Goal: Transaction & Acquisition: Obtain resource

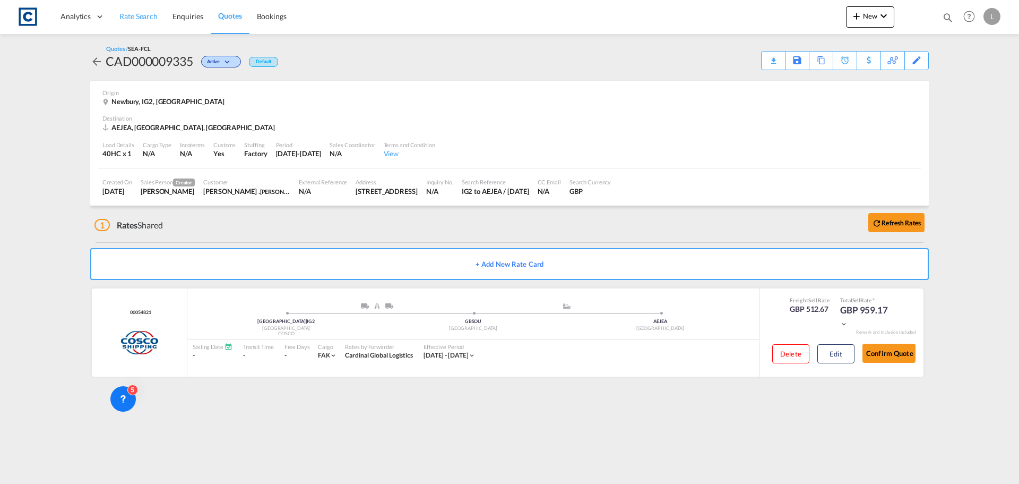
click at [149, 20] on span "Rate Search" at bounding box center [138, 16] width 38 height 9
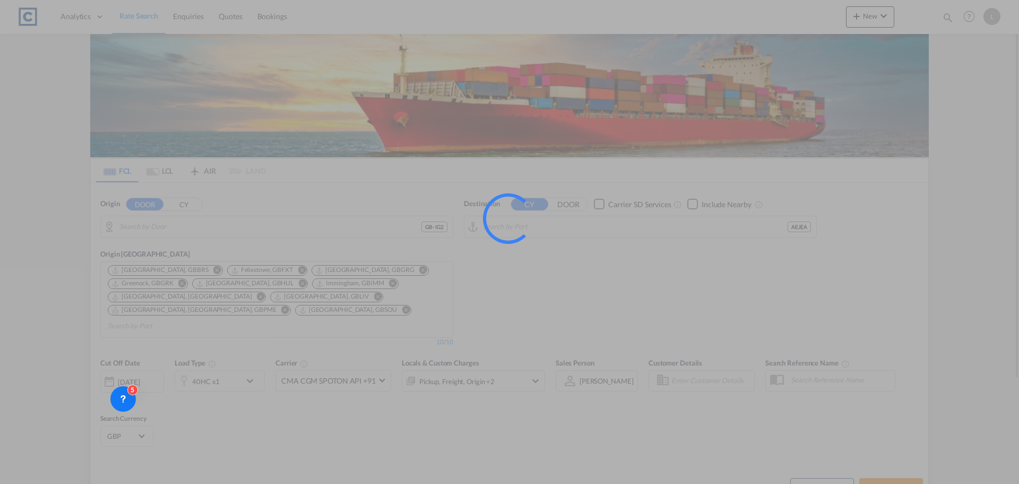
type input "GB-IG2, Redbridge"
type input "Jebel Ali, AEJEA"
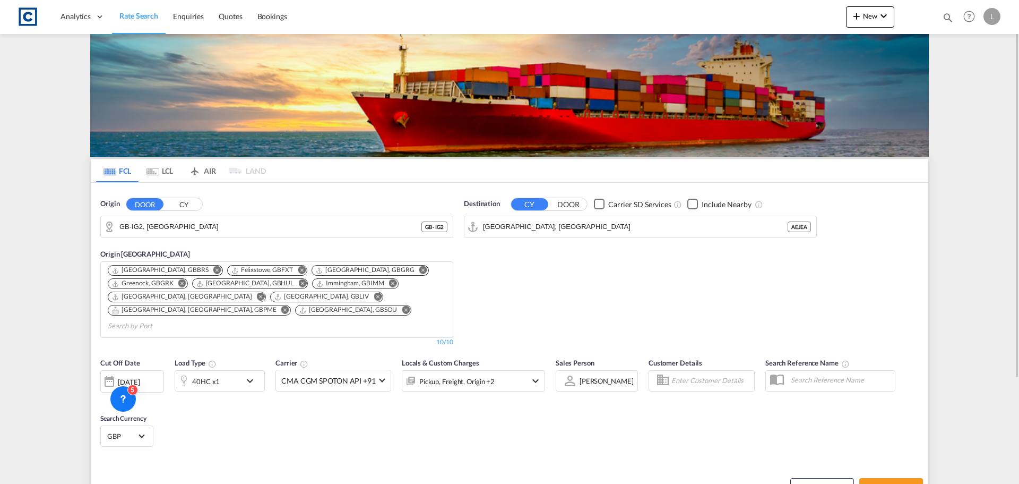
click at [187, 204] on button "CY" at bounding box center [183, 204] width 37 height 12
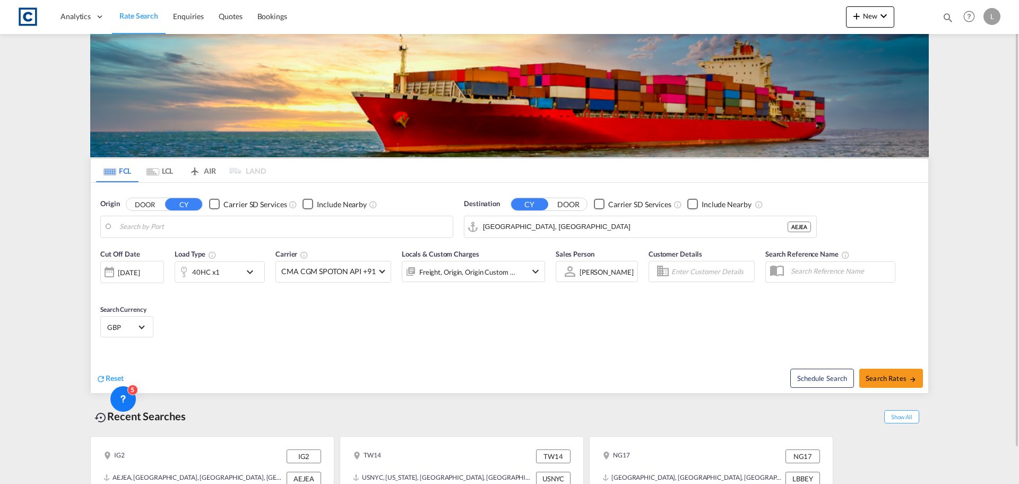
click at [182, 227] on input "Search by Port" at bounding box center [283, 227] width 328 height 16
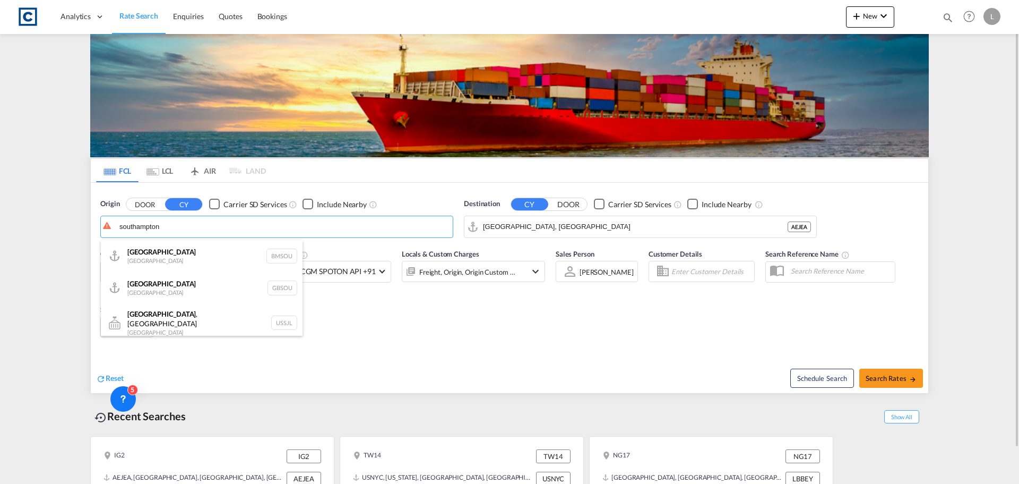
drag, startPoint x: 185, startPoint y: 287, endPoint x: 436, endPoint y: 276, distance: 251.3
click at [188, 287] on div "Southampton United Kingdom GBSOU" at bounding box center [202, 288] width 202 height 32
type input "Southampton, GBSOU"
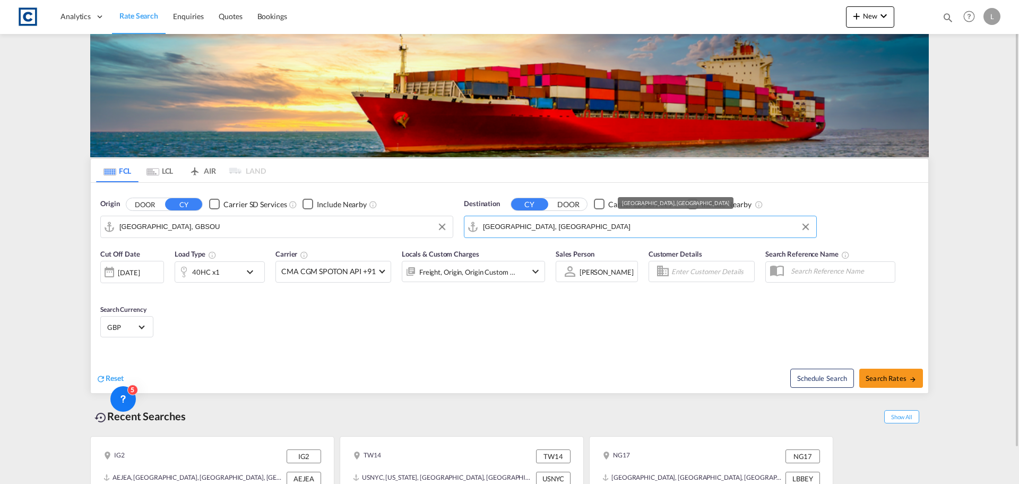
click at [517, 227] on input "Jebel Ali, AEJEA" at bounding box center [647, 227] width 328 height 16
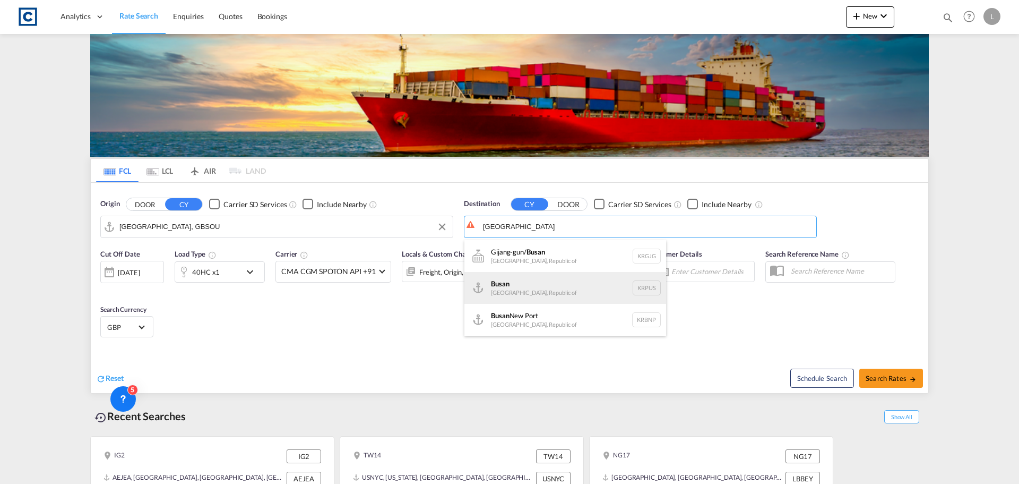
click at [539, 281] on div "Busan Korea, Republic of KRPUS" at bounding box center [565, 288] width 202 height 32
type input "Busan, KRPUS"
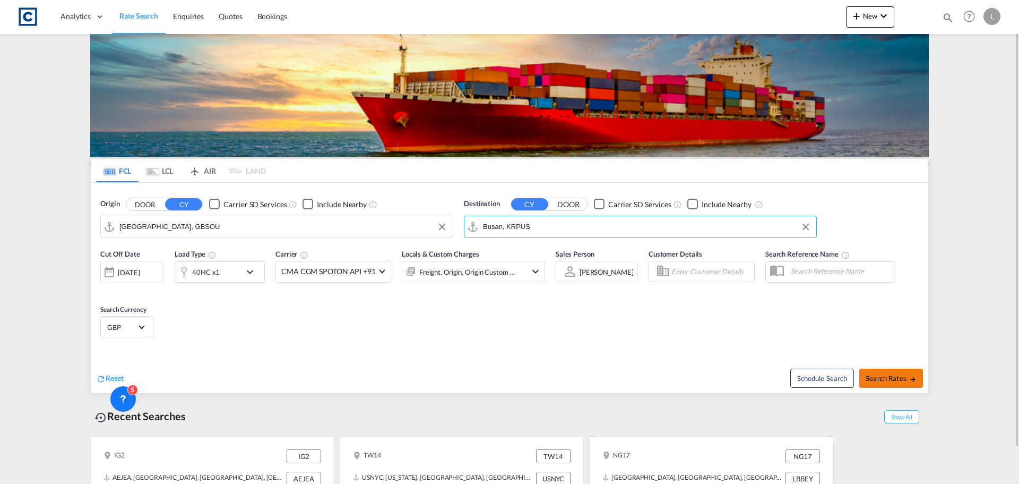
click at [893, 377] on span "Search Rates" at bounding box center [891, 378] width 51 height 8
type input "GBSOU to KRPUS / 14 Aug 2025"
